Goal: Transaction & Acquisition: Purchase product/service

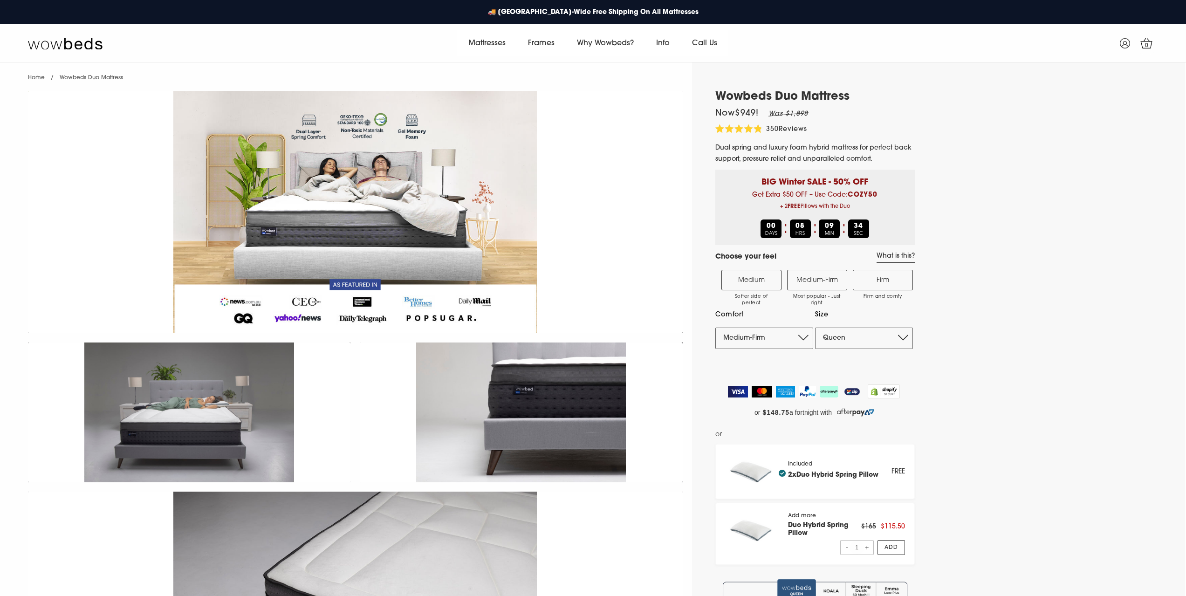
select select "Medium-Firm"
select select "Queen"
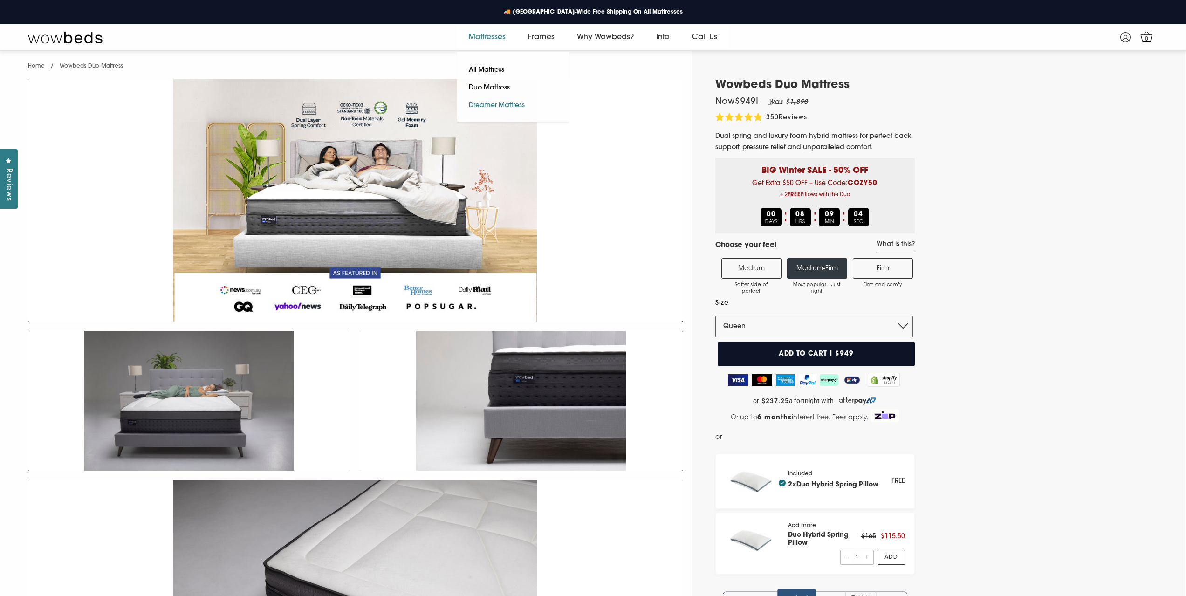
scroll to position [1, 0]
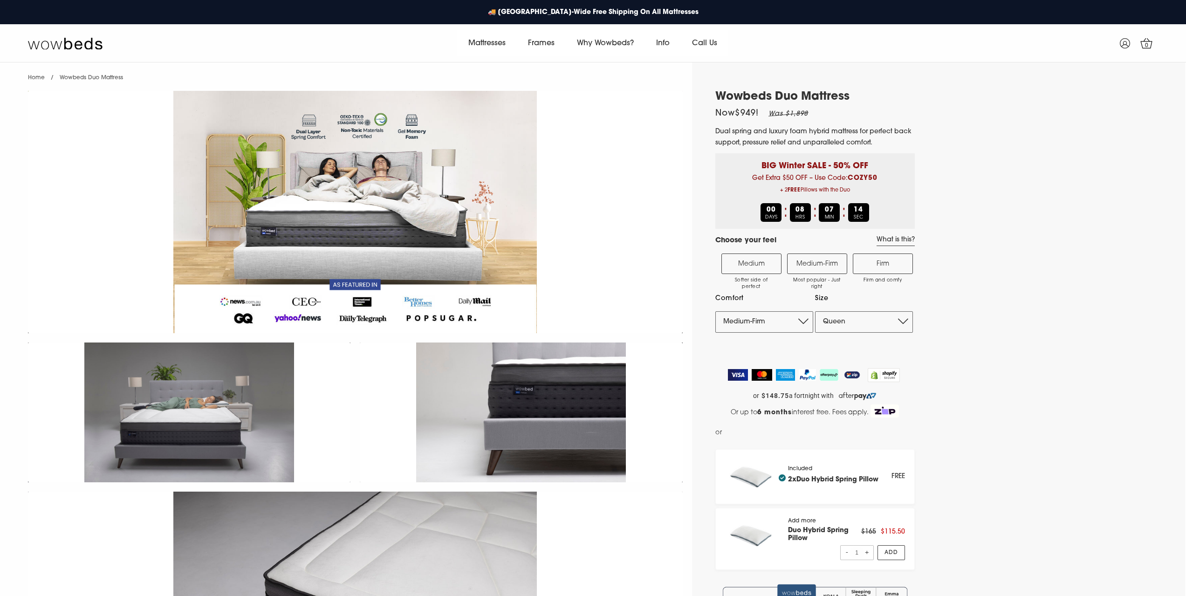
select select "Medium-Firm"
select select "Queen"
